Goal: Use online tool/utility: Utilize a website feature to perform a specific function

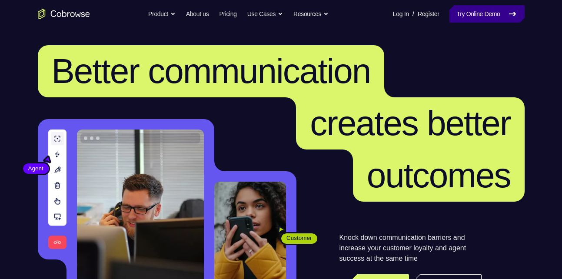
click at [467, 9] on link "Try Online Demo" at bounding box center [486, 13] width 75 height 17
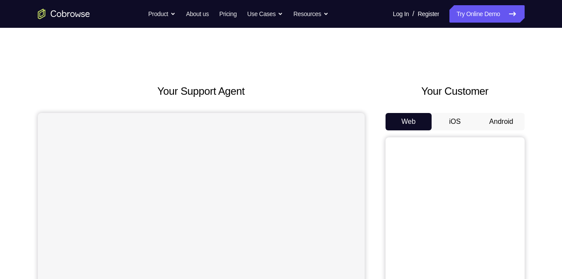
click at [490, 114] on button "Android" at bounding box center [501, 121] width 46 height 17
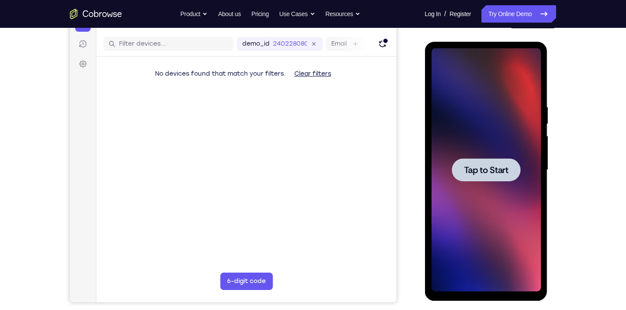
scroll to position [102, 0]
click at [482, 172] on span "Tap to Start" at bounding box center [486, 170] width 44 height 9
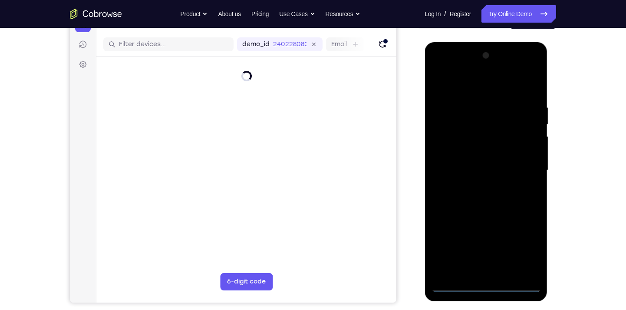
click at [483, 278] on div at bounding box center [485, 170] width 109 height 243
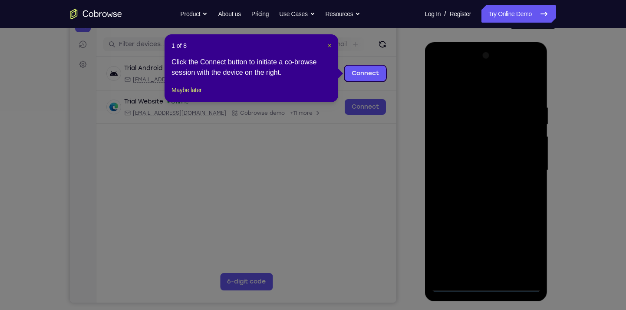
click at [328, 42] on span "×" at bounding box center [329, 45] width 3 height 7
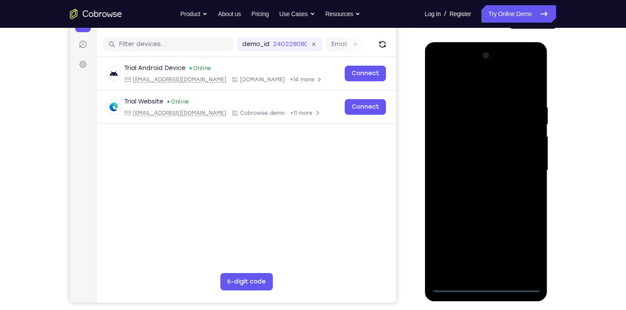
click at [519, 243] on div at bounding box center [485, 170] width 109 height 243
click at [437, 67] on div at bounding box center [485, 170] width 109 height 243
click at [449, 144] on div at bounding box center [485, 170] width 109 height 243
click at [461, 167] on div at bounding box center [485, 170] width 109 height 243
click at [466, 160] on div at bounding box center [485, 170] width 109 height 243
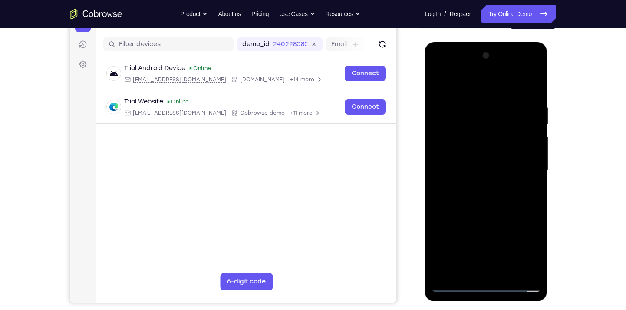
click at [470, 175] on div at bounding box center [485, 170] width 109 height 243
drag, startPoint x: 482, startPoint y: 240, endPoint x: 457, endPoint y: 129, distance: 113.9
click at [457, 129] on div at bounding box center [485, 170] width 109 height 243
click at [484, 261] on div at bounding box center [485, 170] width 109 height 243
click at [484, 228] on div at bounding box center [485, 170] width 109 height 243
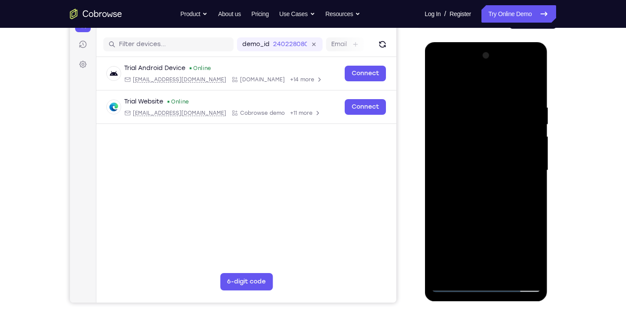
click at [490, 266] on div at bounding box center [485, 170] width 109 height 243
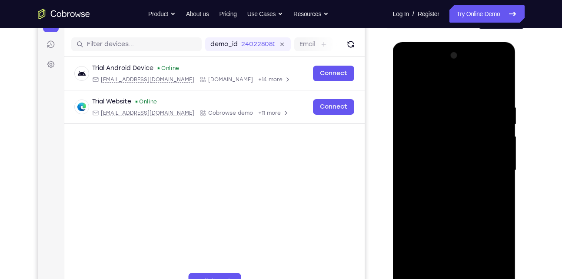
click at [482, 91] on div at bounding box center [453, 170] width 109 height 243
click at [466, 116] on div at bounding box center [453, 170] width 109 height 243
drag, startPoint x: 432, startPoint y: 190, endPoint x: 454, endPoint y: 151, distance: 45.3
click at [454, 151] on div at bounding box center [453, 170] width 109 height 243
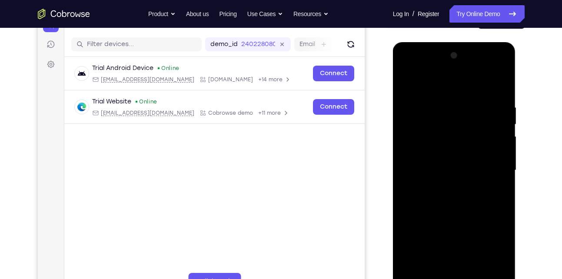
click at [433, 215] on div at bounding box center [453, 170] width 109 height 243
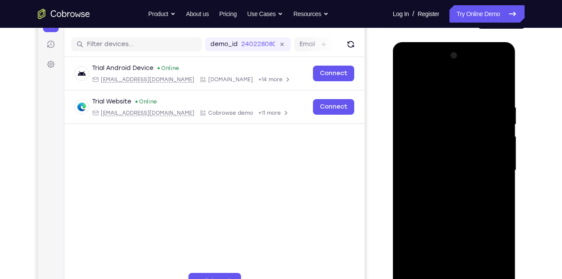
click at [433, 215] on div at bounding box center [453, 170] width 109 height 243
